Goal: Information Seeking & Learning: Learn about a topic

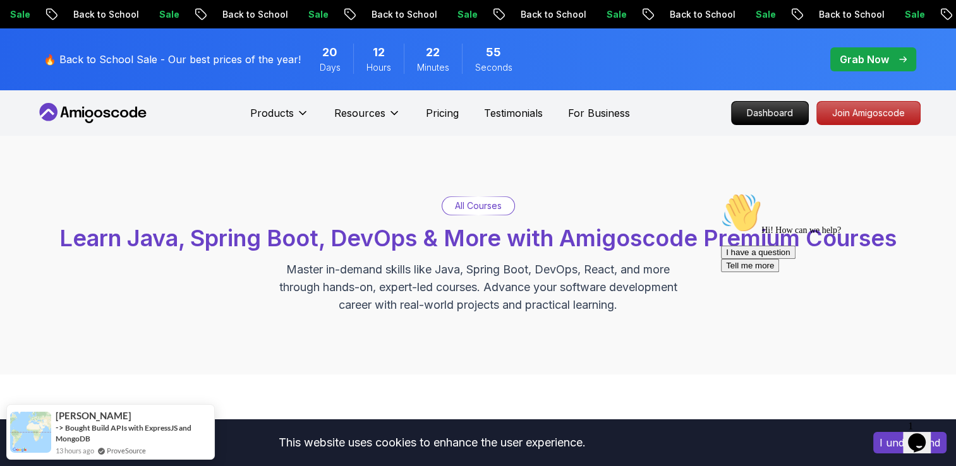
click at [884, 56] on p "Grab Now" at bounding box center [863, 59] width 49 height 15
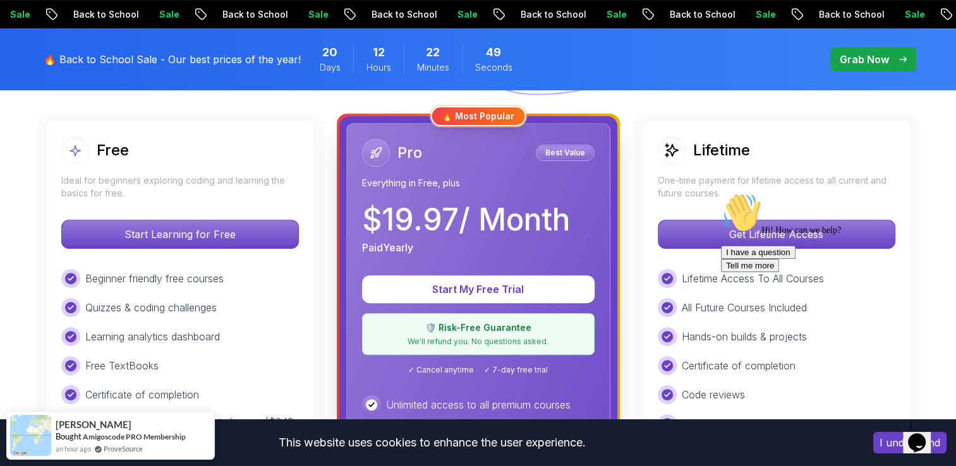
scroll to position [379, 0]
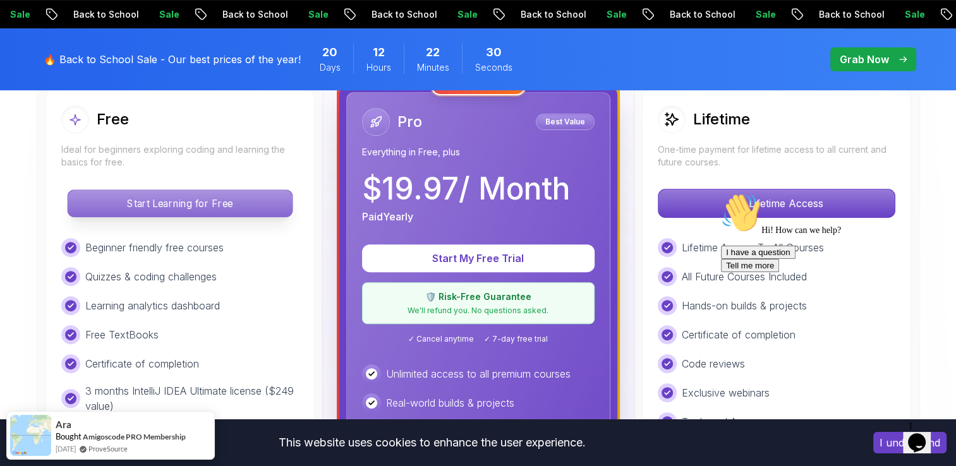
click at [253, 208] on p "Start Learning for Free" at bounding box center [180, 203] width 224 height 27
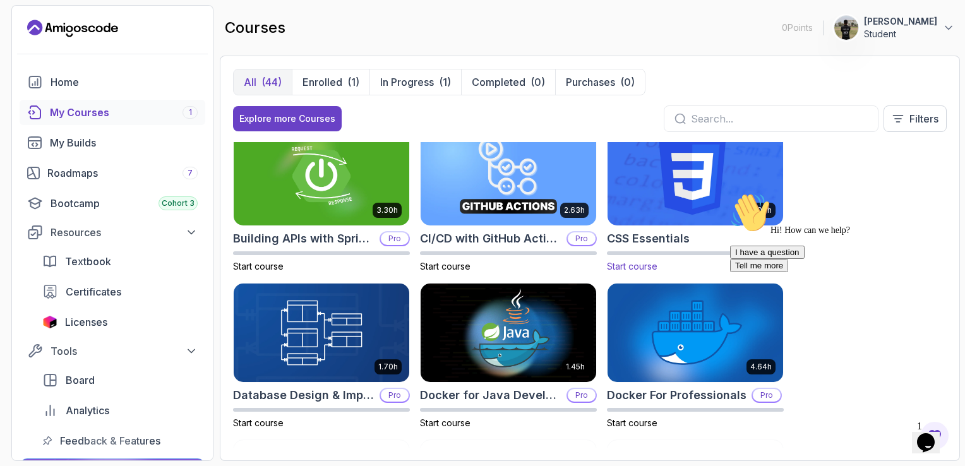
scroll to position [253, 0]
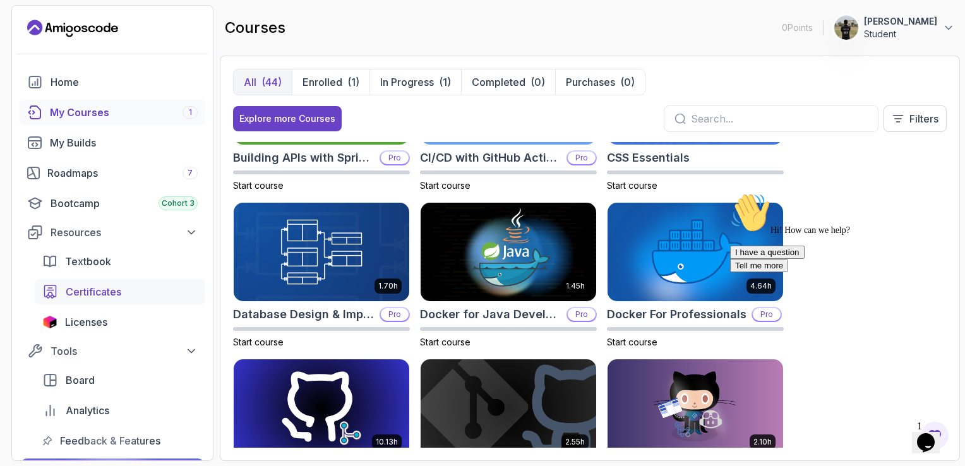
click at [101, 296] on span "Certificates" at bounding box center [94, 291] width 56 height 15
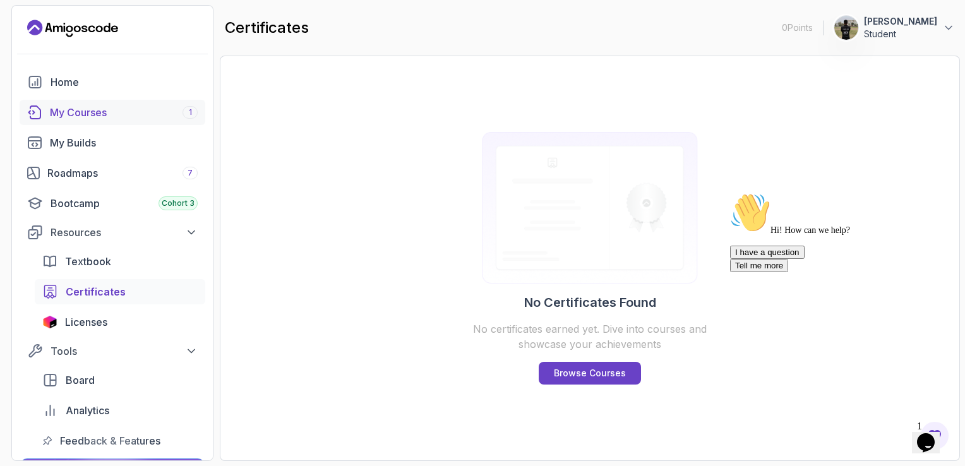
click at [116, 105] on div "My Courses 1" at bounding box center [124, 112] width 148 height 15
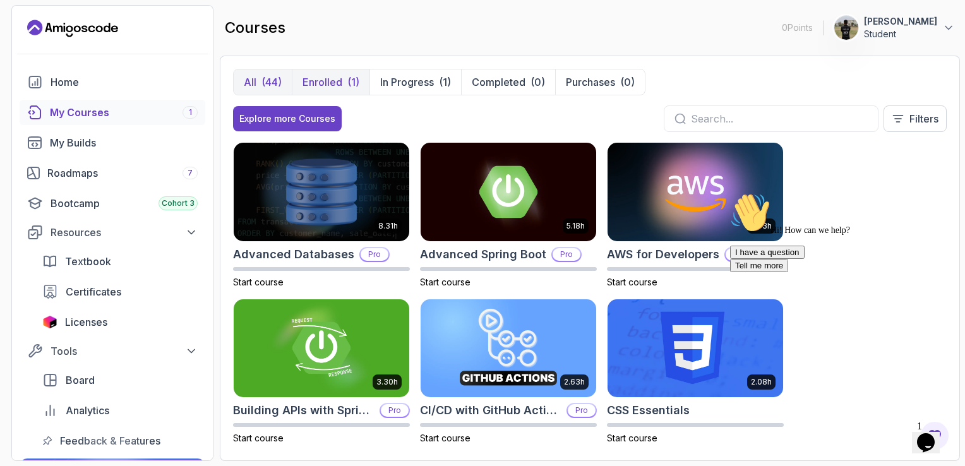
click at [341, 75] on p "Enrolled" at bounding box center [323, 82] width 40 height 15
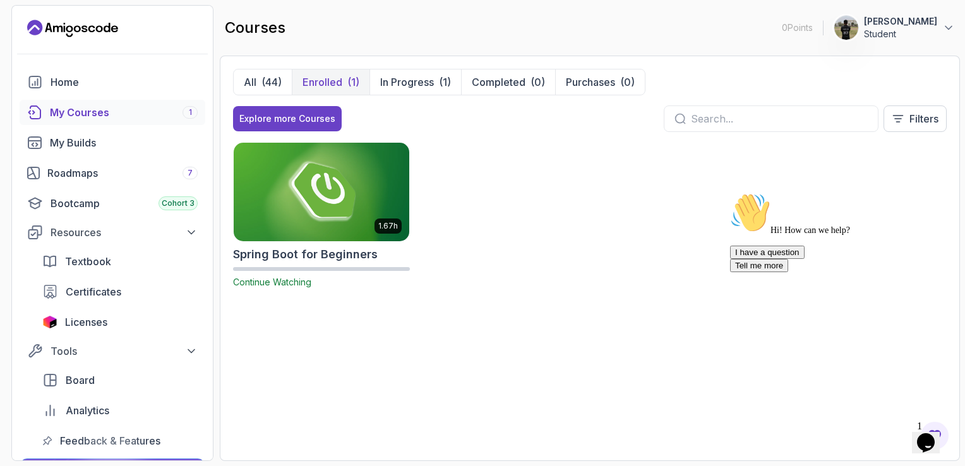
click at [370, 196] on img at bounding box center [321, 191] width 184 height 103
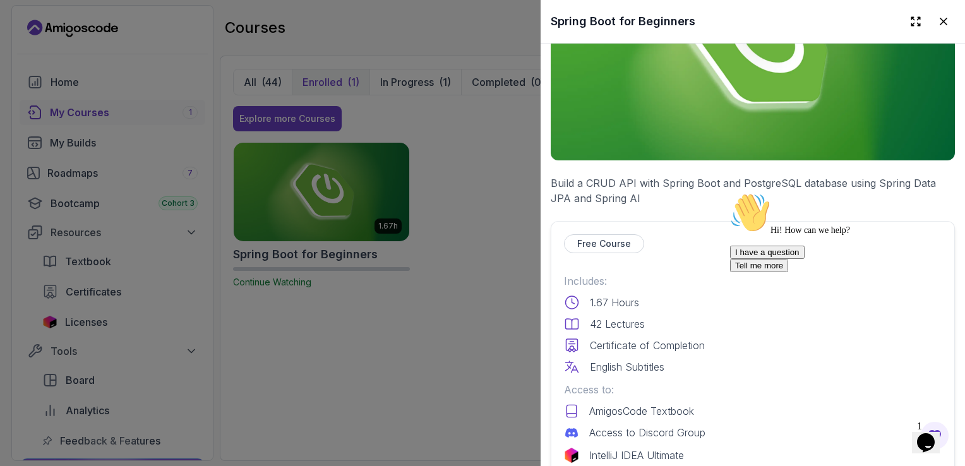
scroll to position [253, 0]
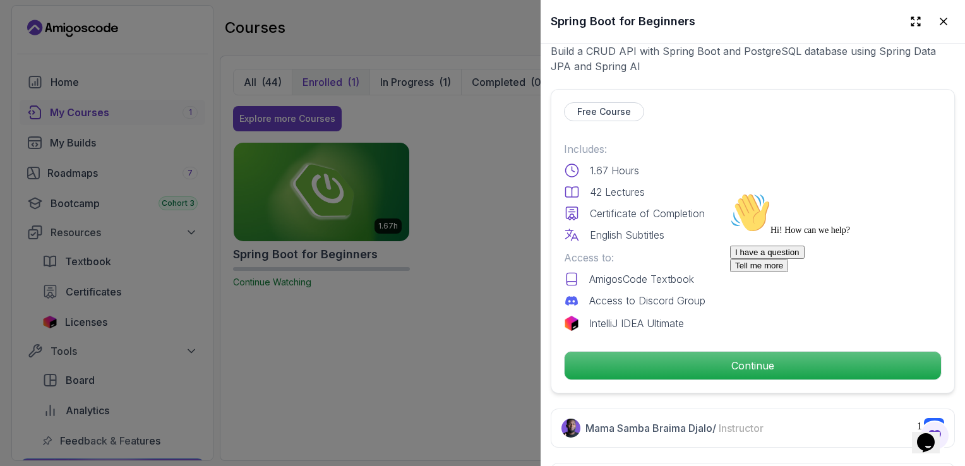
click at [731, 272] on div "Hi! How can we help? I have a question Tell me more" at bounding box center [843, 233] width 227 height 80
click at [730, 193] on icon "Chat attention grabber" at bounding box center [730, 193] width 0 height 0
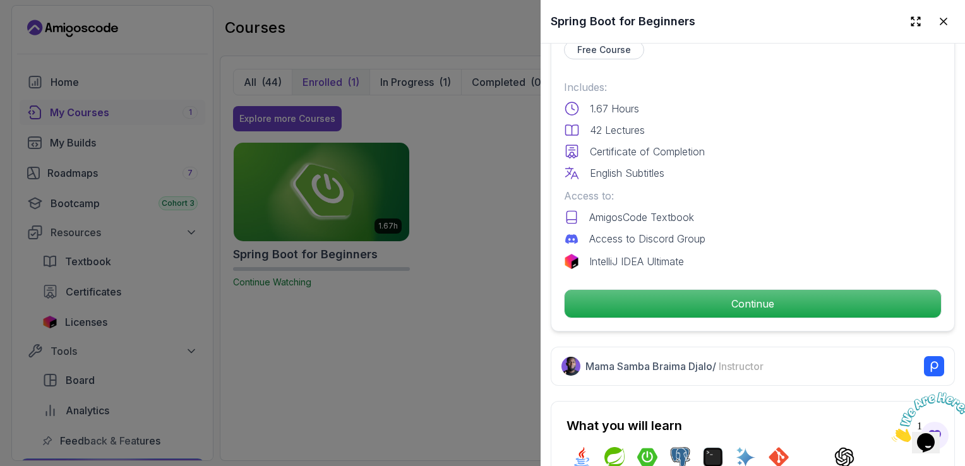
scroll to position [316, 0]
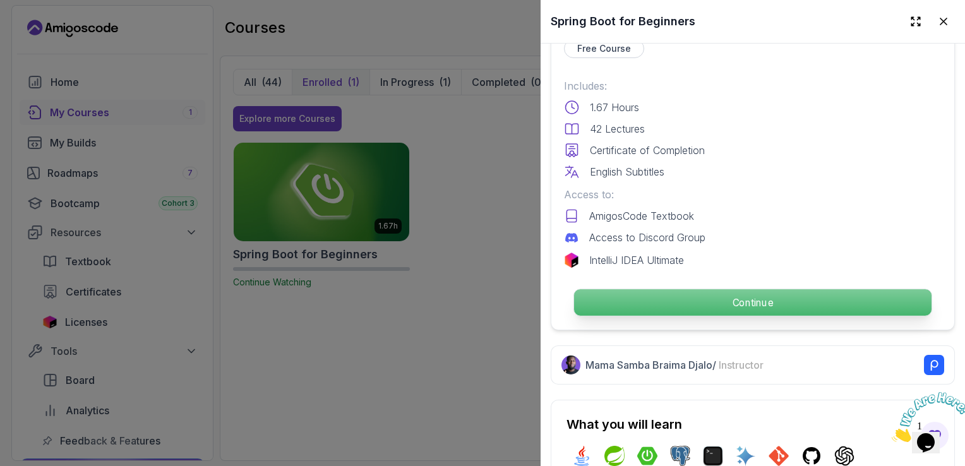
click at [753, 299] on p "Continue" at bounding box center [752, 302] width 357 height 27
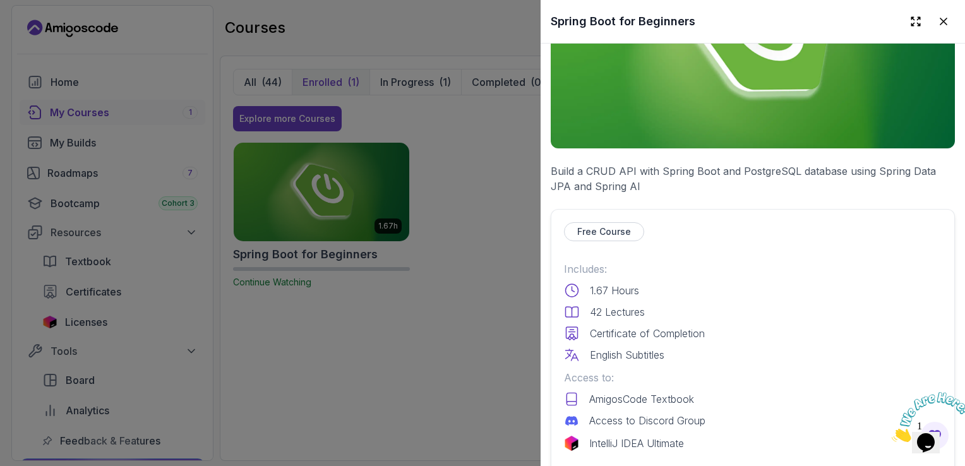
scroll to position [126, 0]
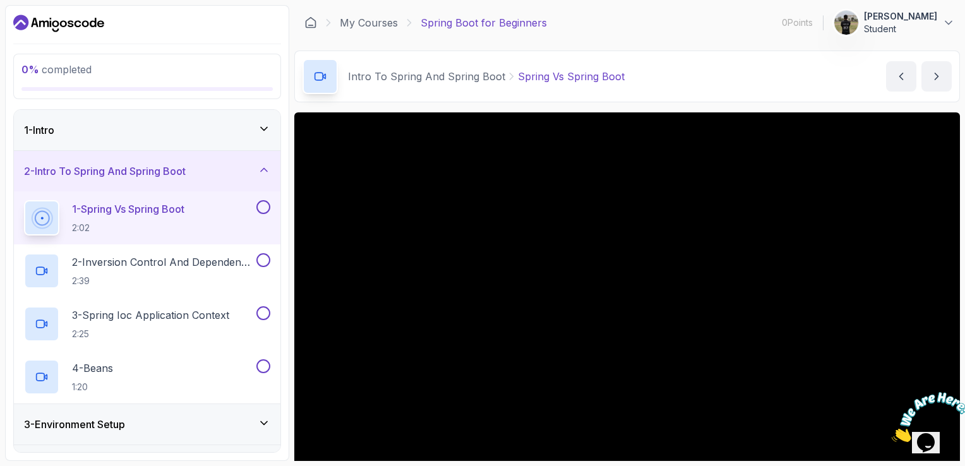
click at [265, 205] on button at bounding box center [263, 207] width 14 height 14
click at [263, 259] on button at bounding box center [263, 260] width 14 height 14
click at [263, 315] on button at bounding box center [263, 313] width 14 height 14
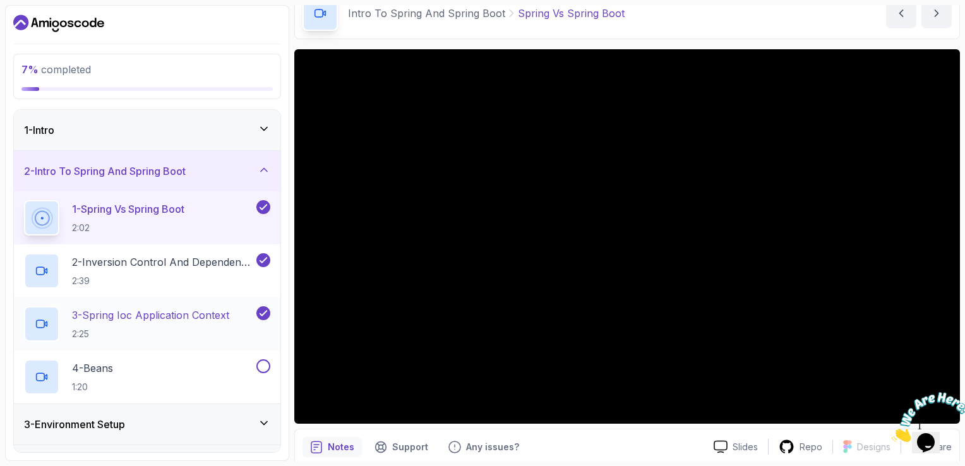
click at [261, 311] on icon at bounding box center [263, 313] width 11 height 13
click at [263, 255] on icon at bounding box center [263, 260] width 11 height 13
click at [261, 203] on icon at bounding box center [263, 207] width 11 height 13
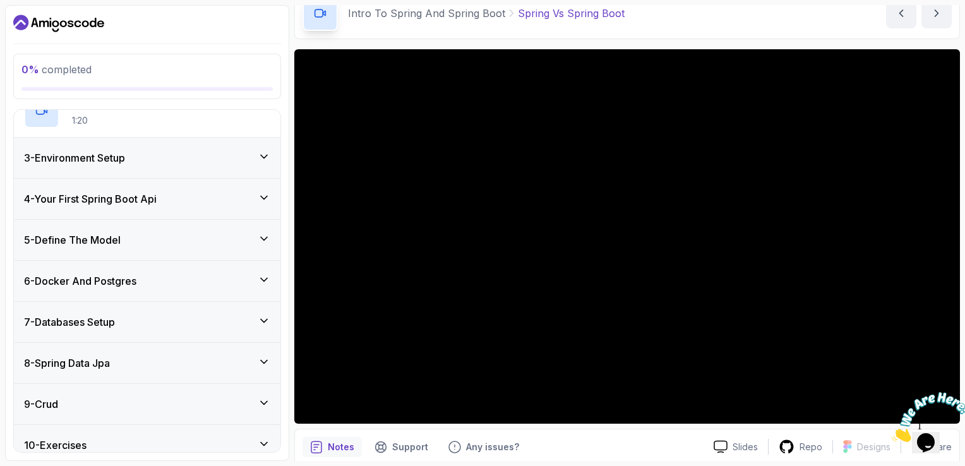
scroll to position [189, 0]
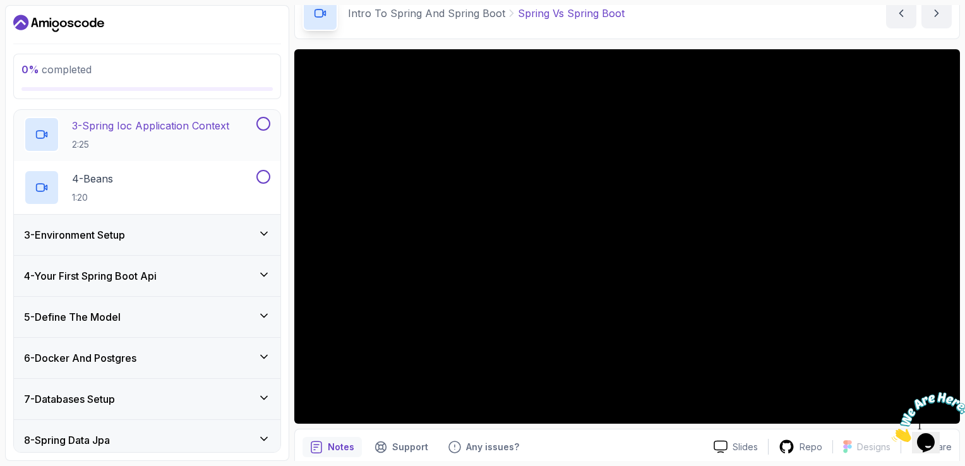
click at [263, 233] on icon at bounding box center [264, 233] width 6 height 3
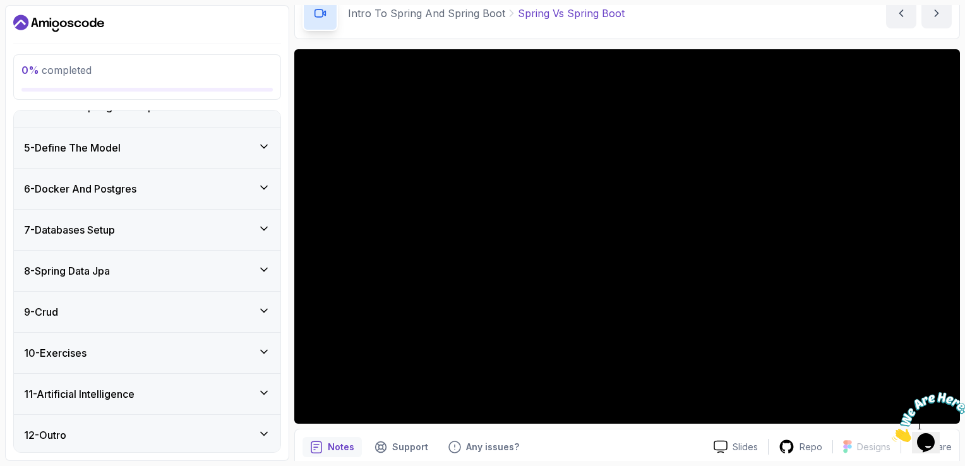
click at [258, 151] on div "5 - Define The Model" at bounding box center [147, 147] width 246 height 15
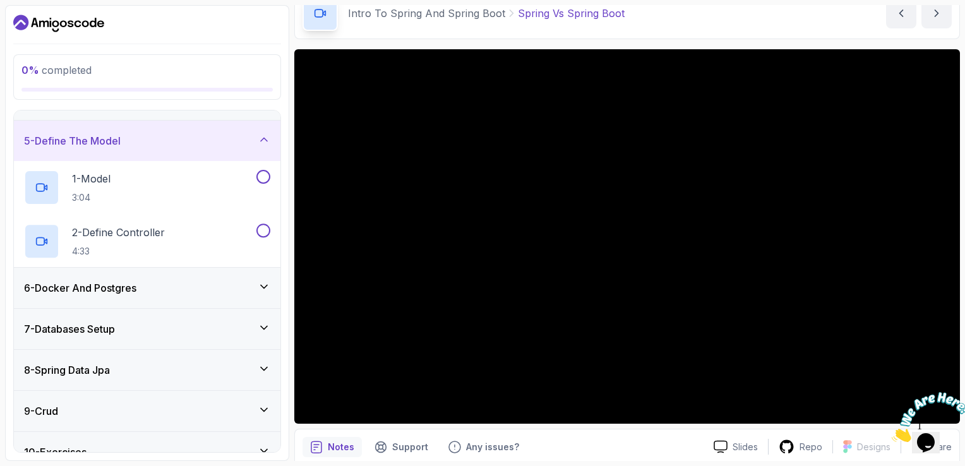
scroll to position [147, 0]
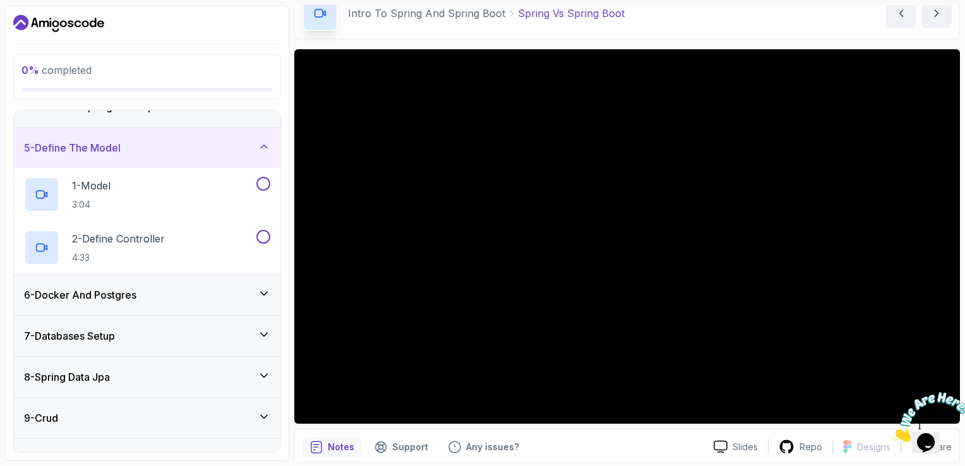
click at [257, 155] on div "5 - Define The Model" at bounding box center [147, 148] width 267 height 40
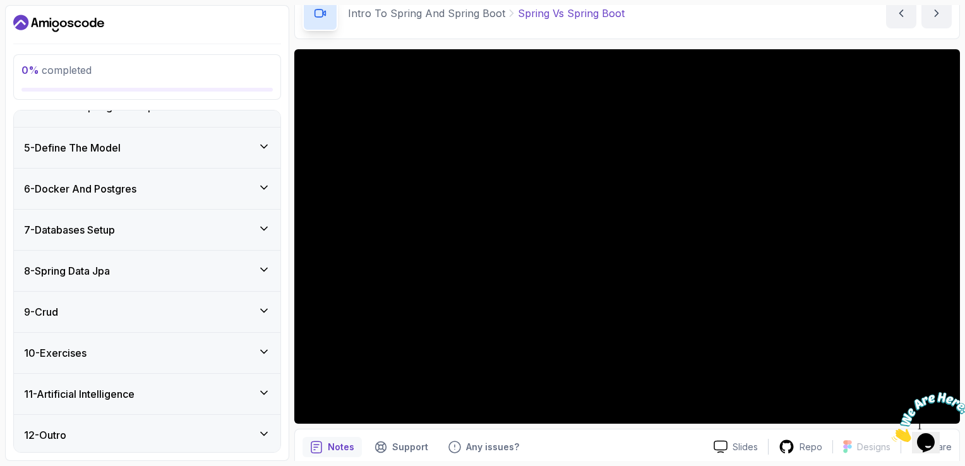
click at [258, 400] on div "11 - Artificial Intelligence" at bounding box center [147, 394] width 267 height 40
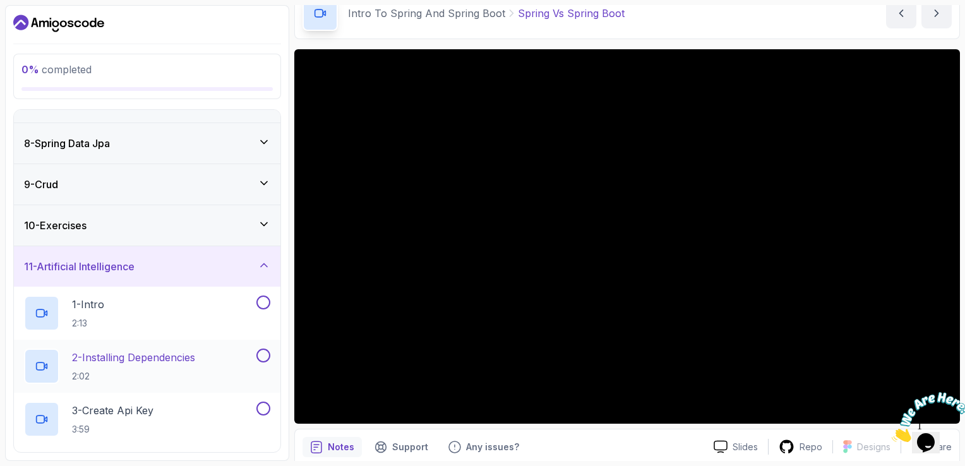
scroll to position [266, 0]
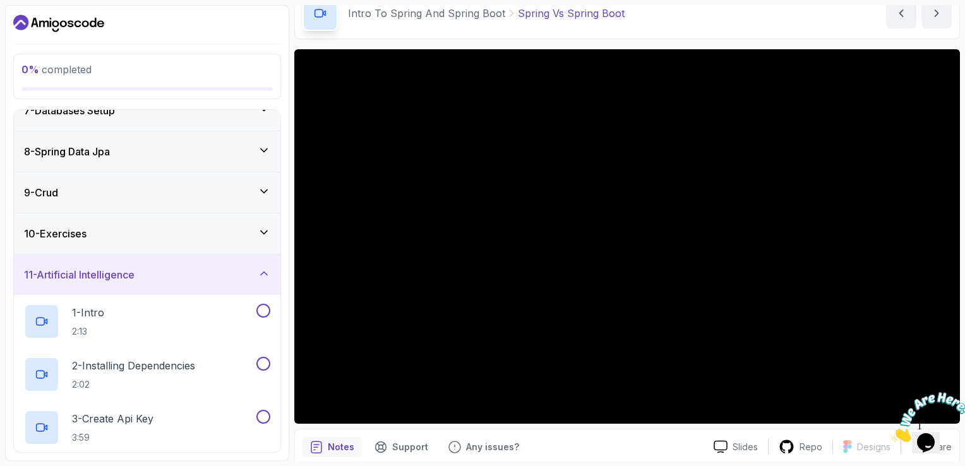
click at [253, 277] on div "11 - Artificial Intelligence" at bounding box center [147, 274] width 246 height 15
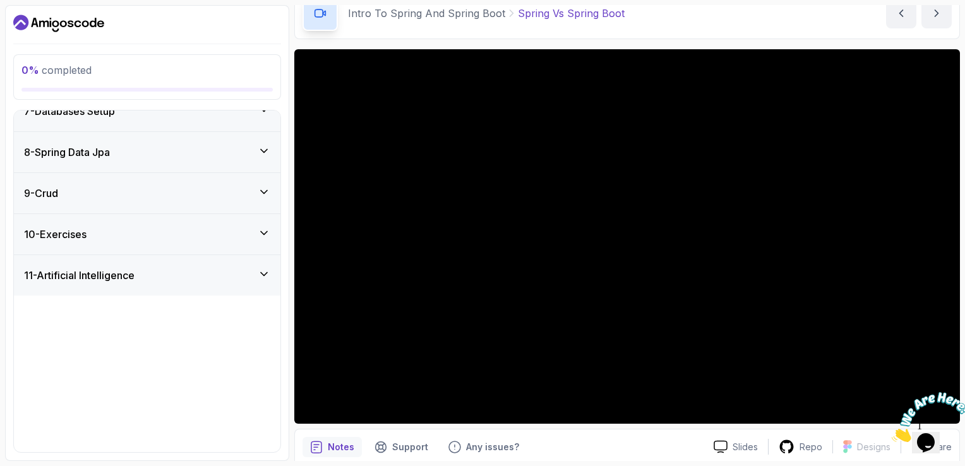
scroll to position [147, 0]
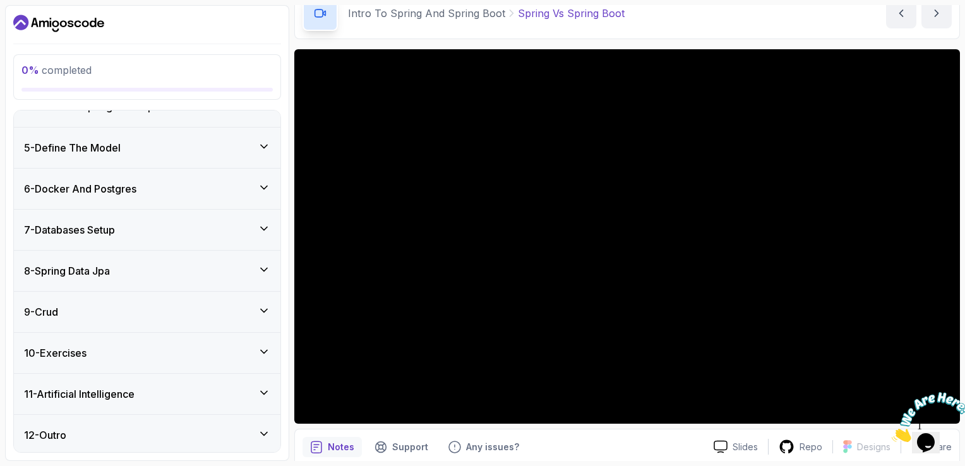
click at [230, 316] on div "9 - Crud" at bounding box center [147, 311] width 246 height 15
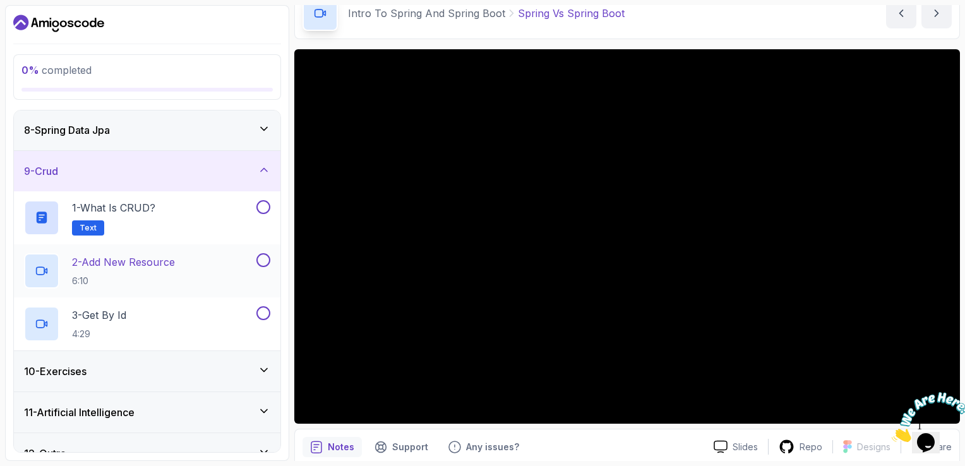
scroll to position [306, 0]
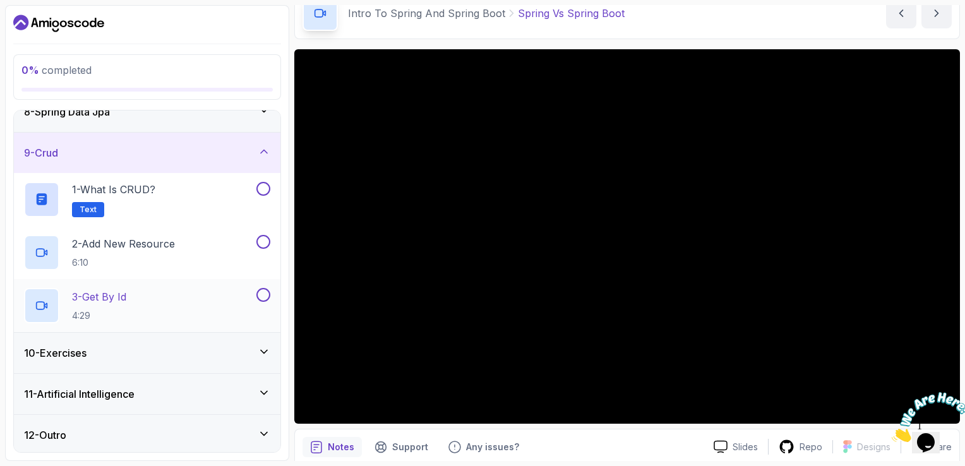
click at [210, 306] on div "3 - Get By Id 4:29" at bounding box center [139, 305] width 230 height 35
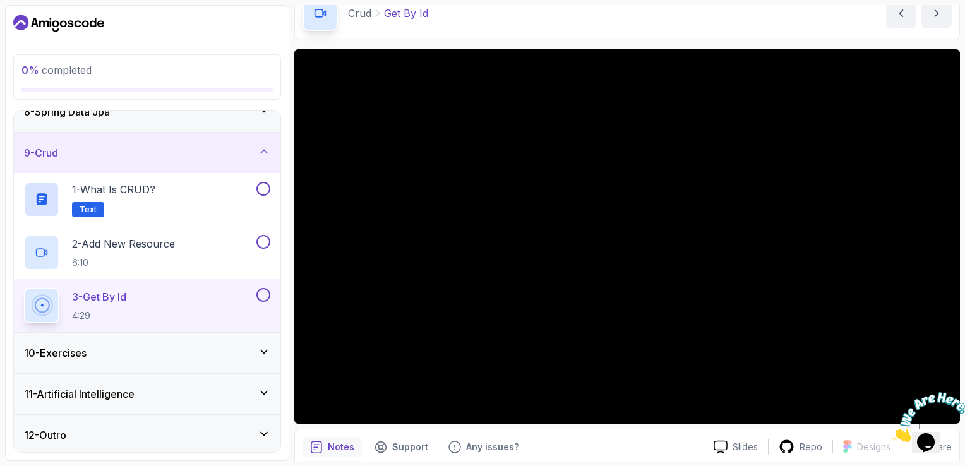
click at [197, 355] on div "10 - Exercises" at bounding box center [147, 352] width 246 height 15
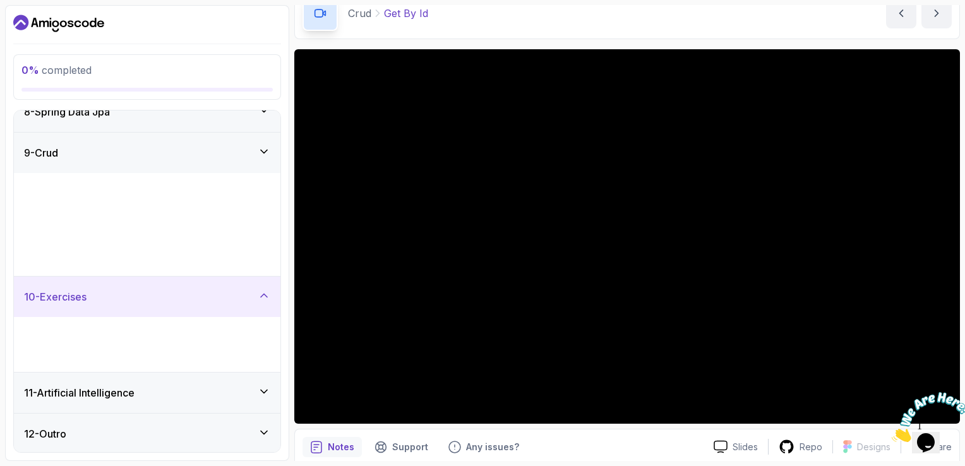
scroll to position [306, 0]
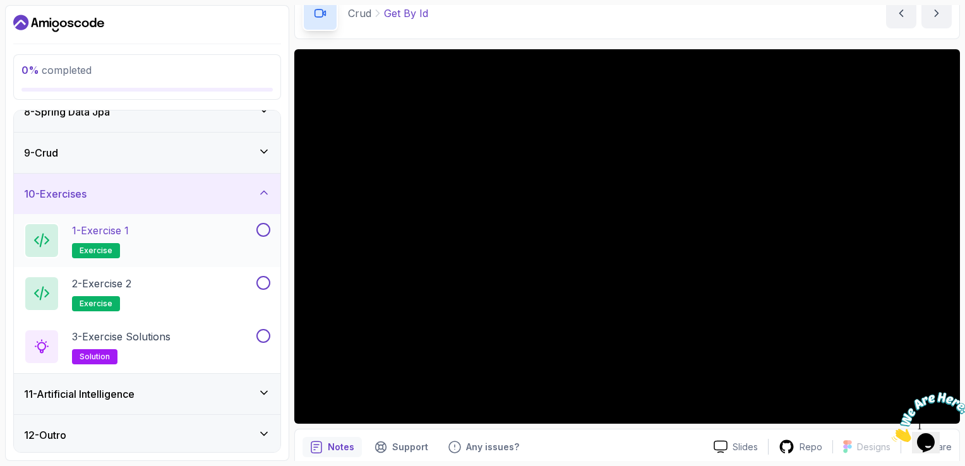
click at [199, 236] on div "1 - Exercise 1 exercise" at bounding box center [139, 240] width 230 height 35
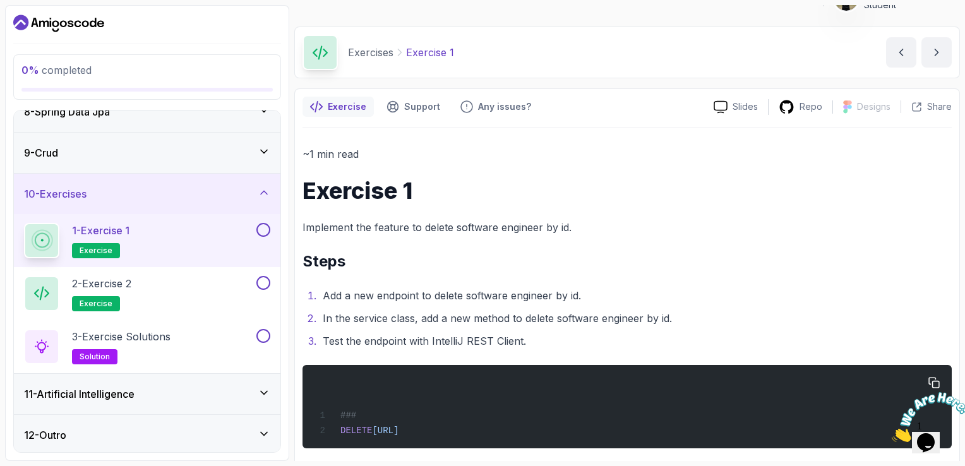
scroll to position [36, 0]
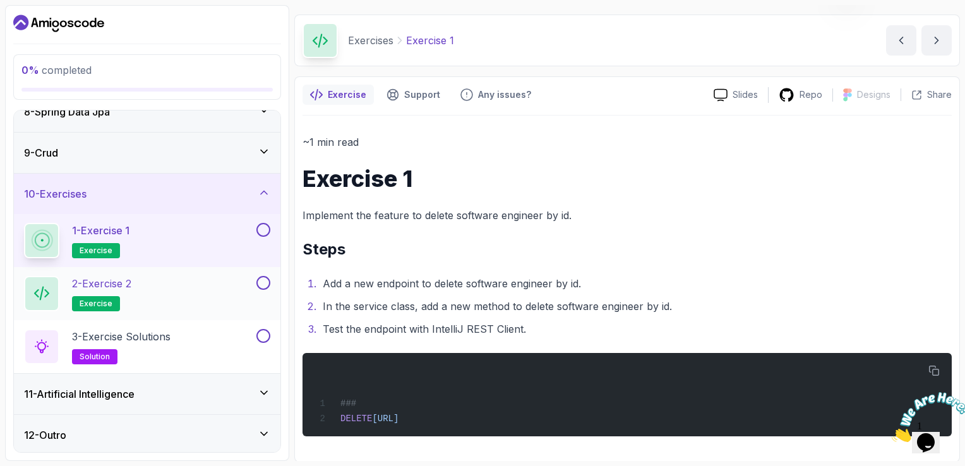
click at [153, 306] on div "2 - Exercise 2 exercise" at bounding box center [139, 293] width 230 height 35
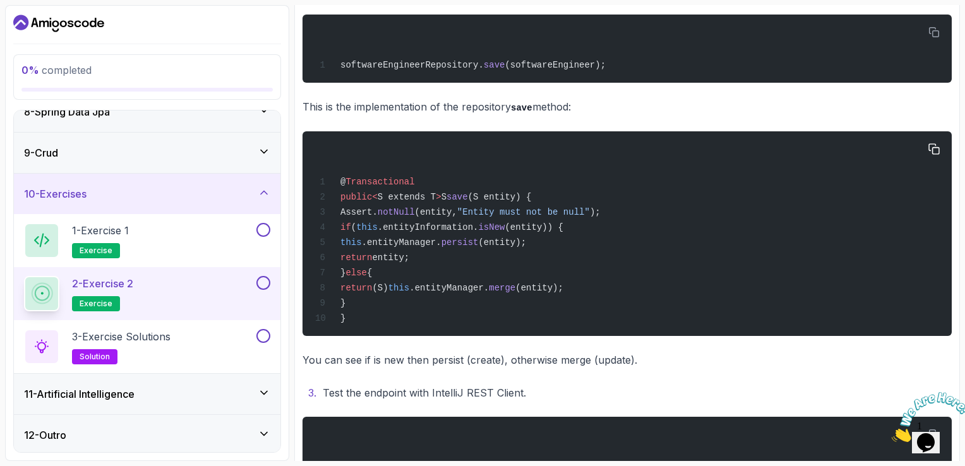
scroll to position [506, 0]
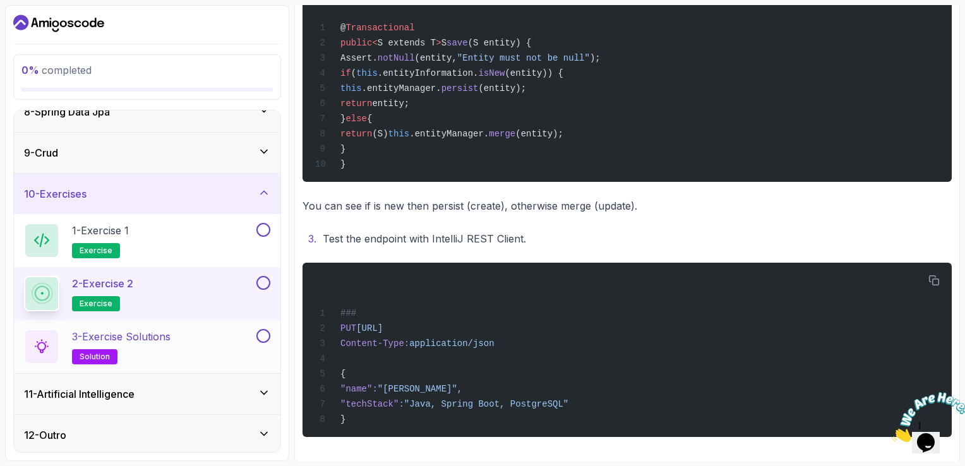
click at [118, 342] on p "3 - Exercise Solutions" at bounding box center [121, 336] width 99 height 15
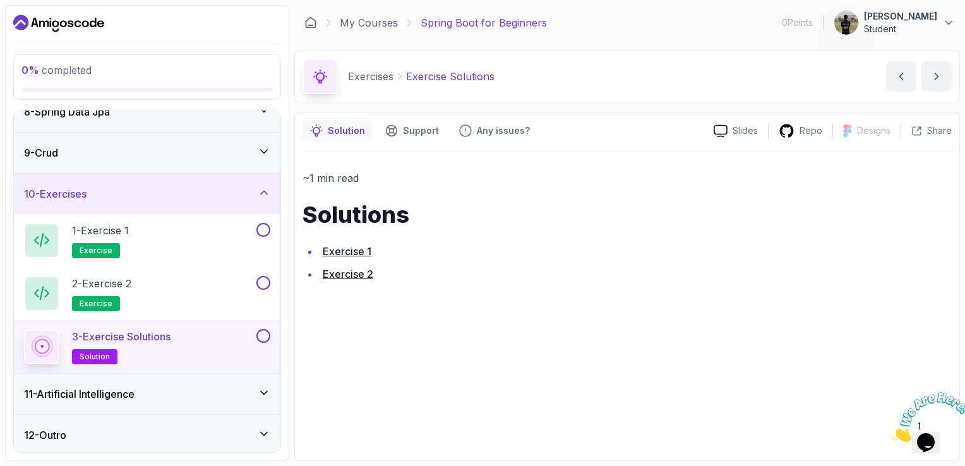
click at [198, 378] on div "11 - Artificial Intelligence" at bounding box center [147, 394] width 267 height 40
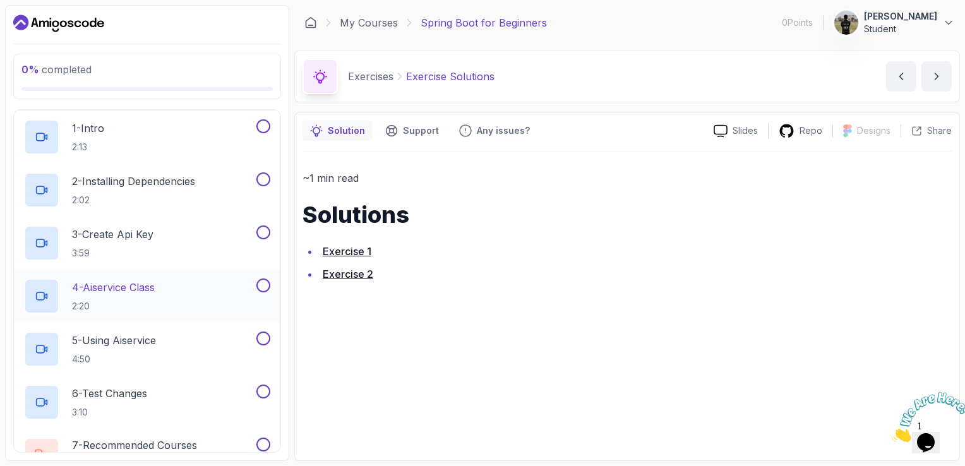
scroll to position [518, 0]
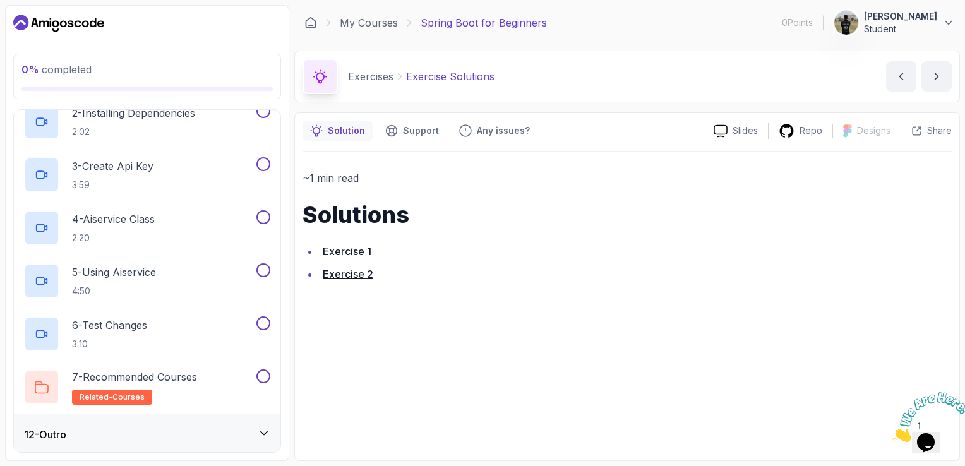
click at [201, 442] on div "12 - Outro" at bounding box center [147, 434] width 267 height 40
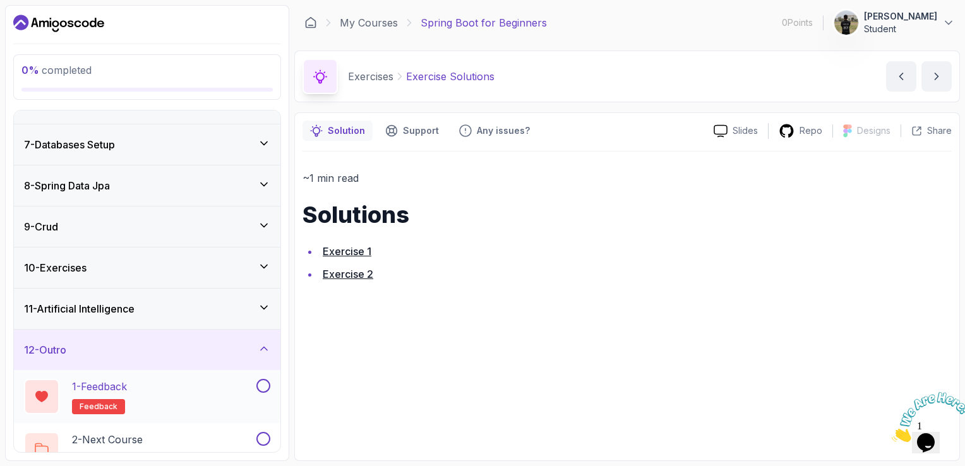
scroll to position [253, 0]
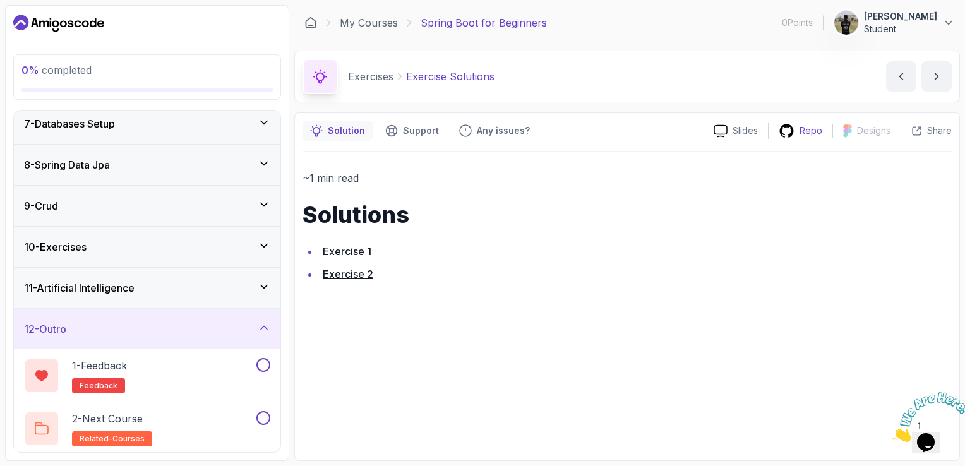
click at [806, 130] on p "Repo" at bounding box center [811, 130] width 23 height 13
